Goal: Information Seeking & Learning: Learn about a topic

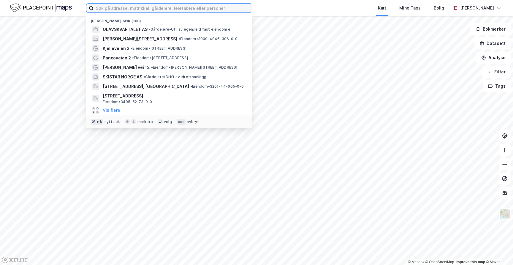
click at [231, 10] on input at bounding box center [172, 8] width 158 height 9
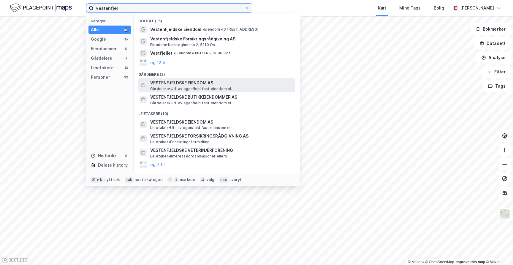
type input "vestenfjel"
click at [182, 84] on span "VESTENFJELDSKE EIENDOM AS" at bounding box center [221, 82] width 142 height 7
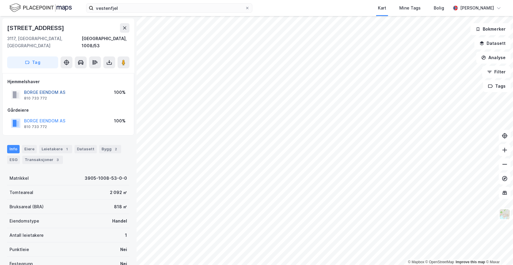
click at [0, 0] on button "BORGE EIENDOM AS" at bounding box center [0, 0] width 0 height 0
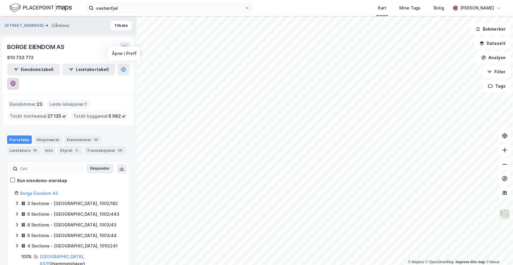
click at [14, 82] on icon at bounding box center [13, 83] width 2 height 2
